Goal: Navigation & Orientation: Go to known website

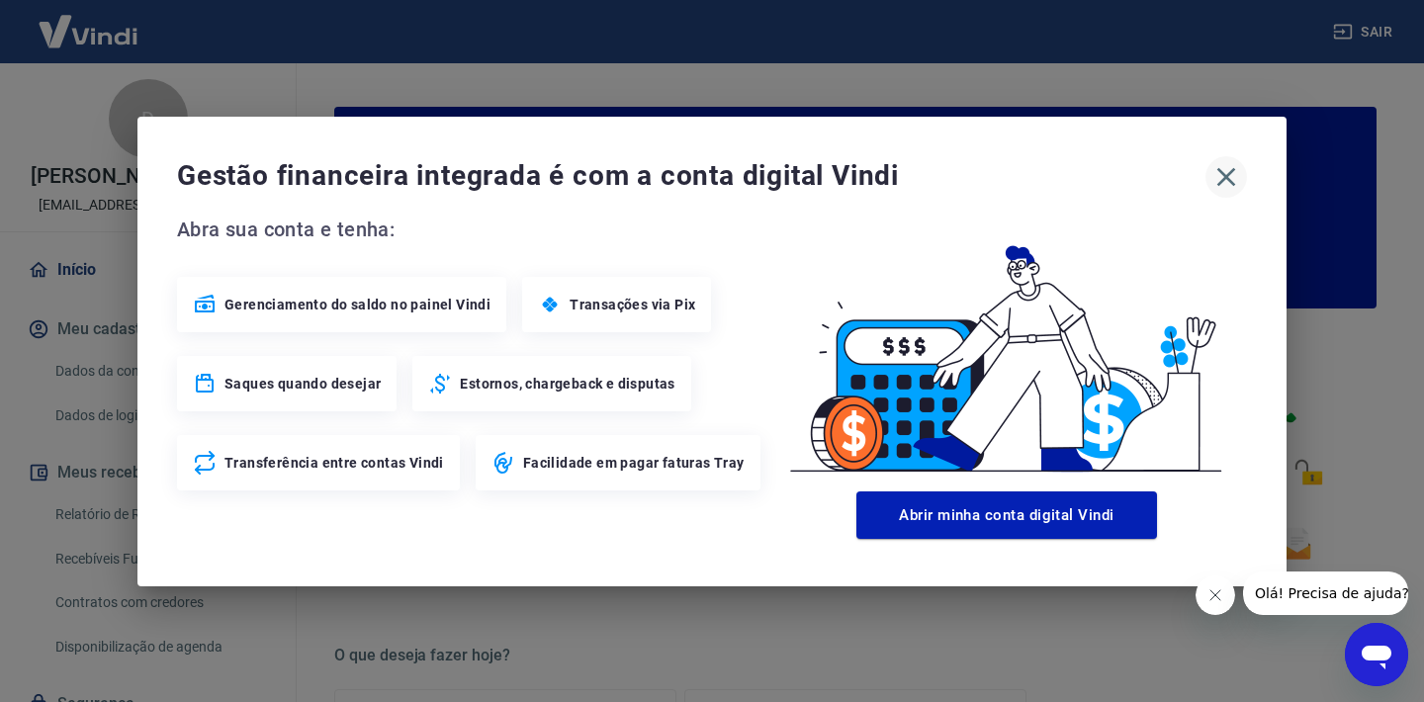
click at [1221, 174] on icon "button" at bounding box center [1226, 177] width 32 height 32
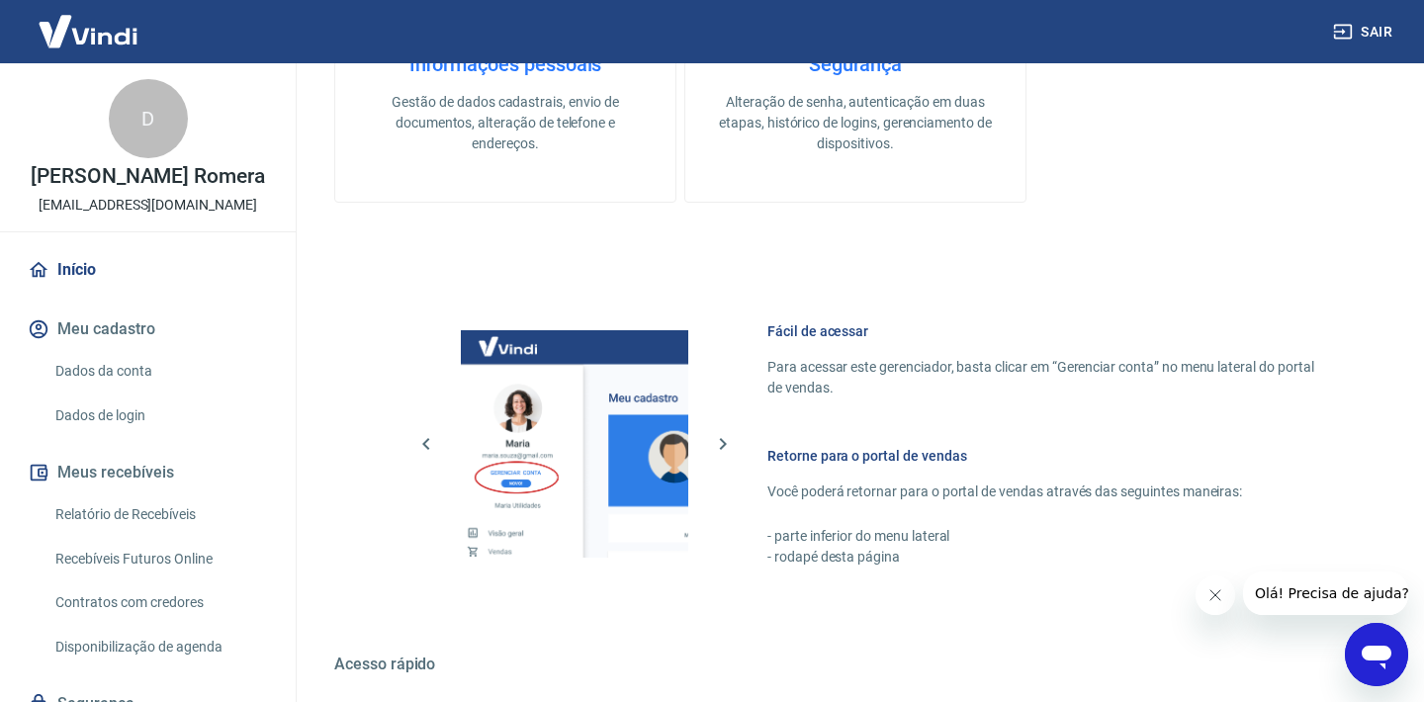
scroll to position [1084, 0]
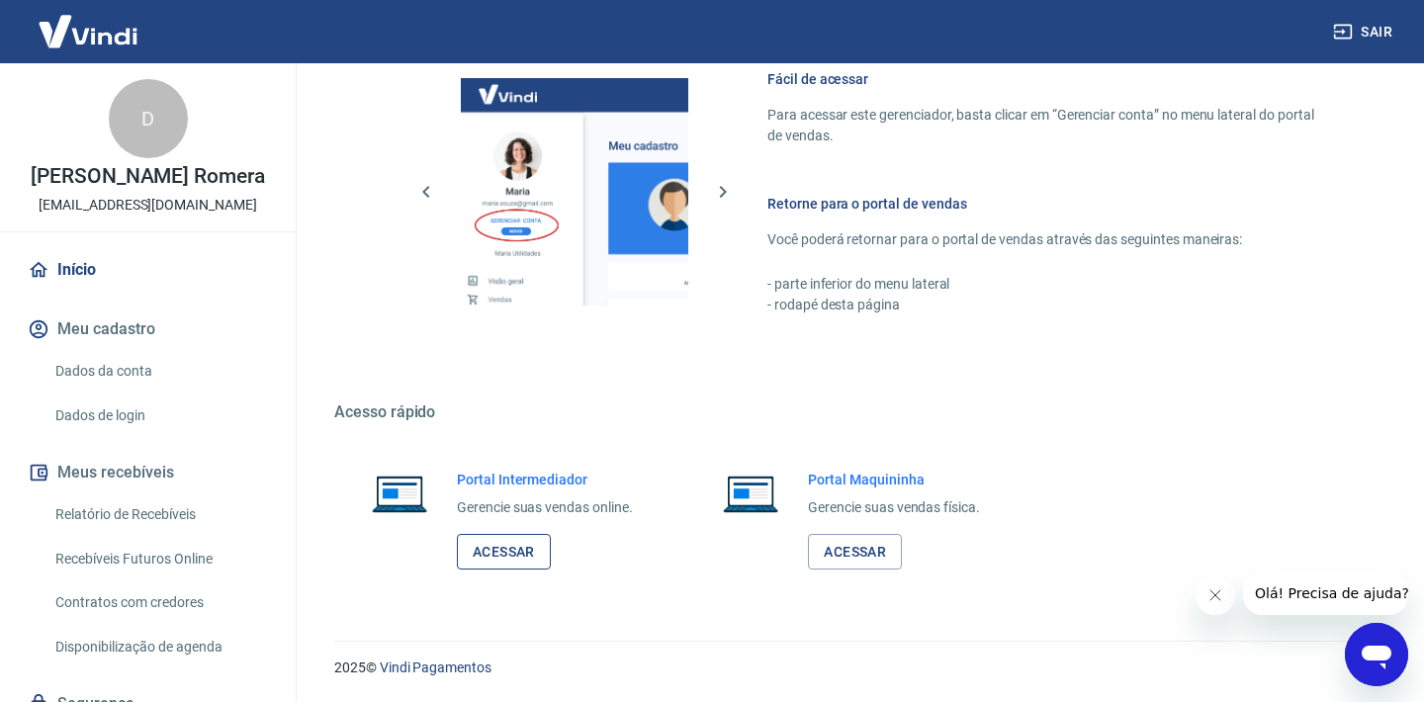
click at [500, 551] on link "Acessar" at bounding box center [504, 552] width 94 height 37
